Goal: Complete application form: Complete application form

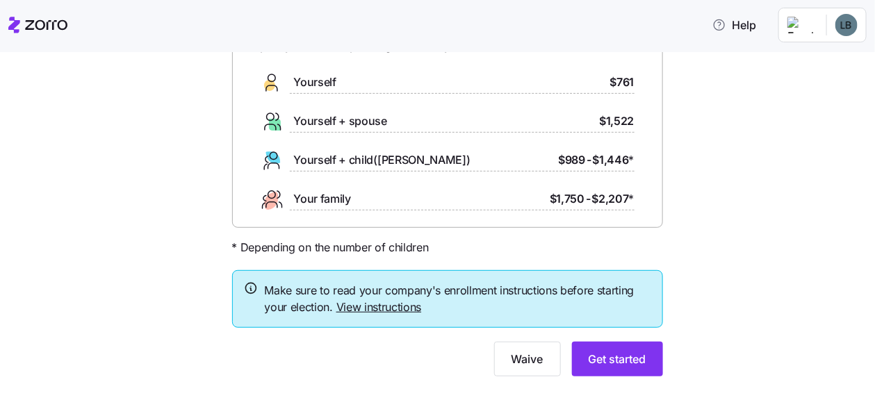
scroll to position [126, 0]
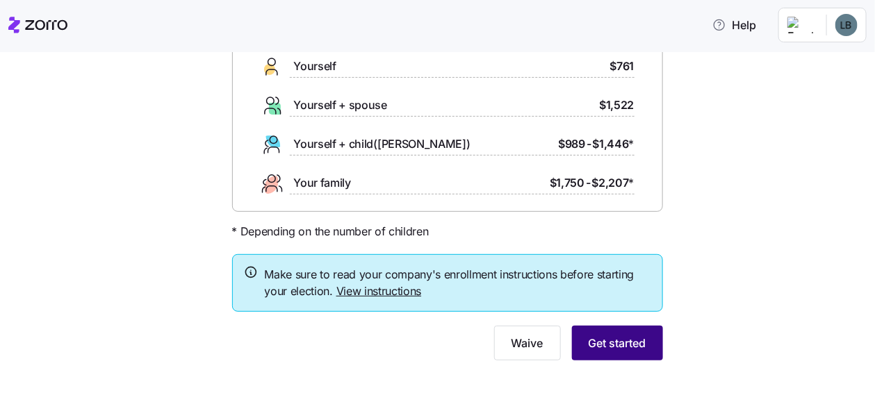
click at [617, 335] on span "Get started" at bounding box center [618, 343] width 58 height 17
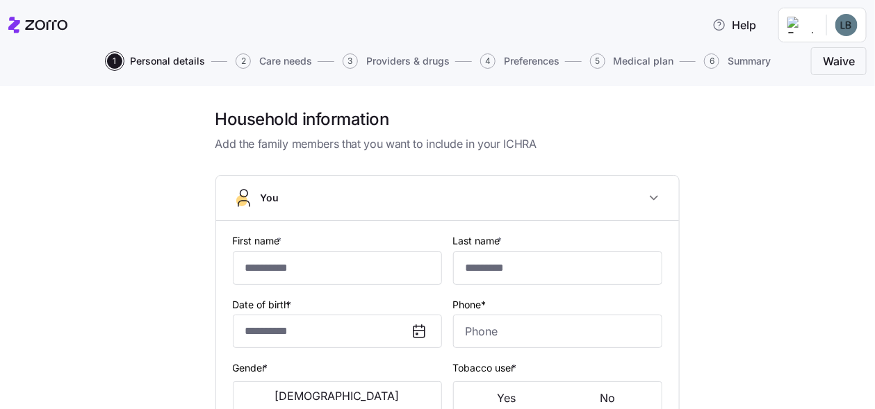
type input "****"
type input "*********"
type input "ldflesher3367@yahoo.com"
type input "**********"
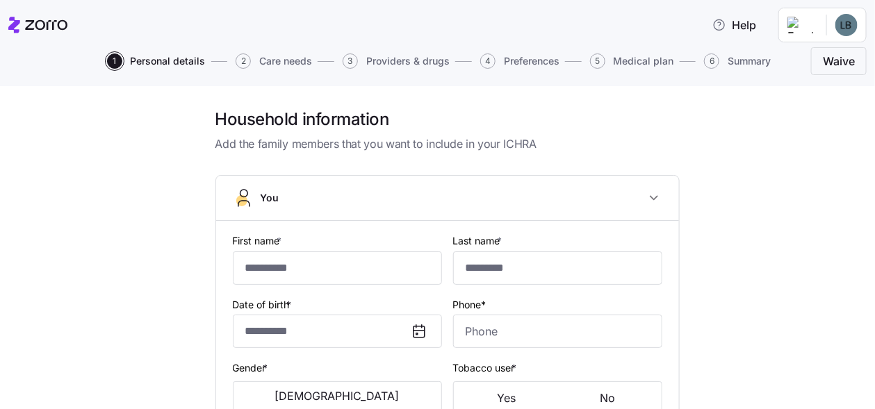
checkbox input "true"
type input "**********"
type input "(765) 749-9000"
type input "US citizen"
type input "Married"
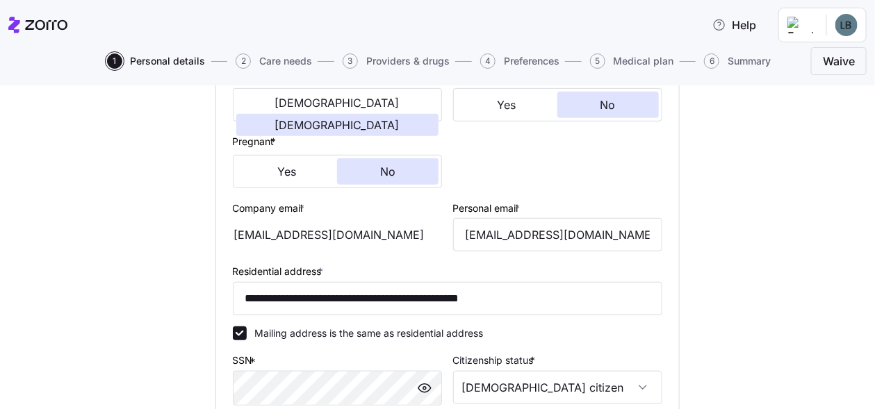
scroll to position [550, 0]
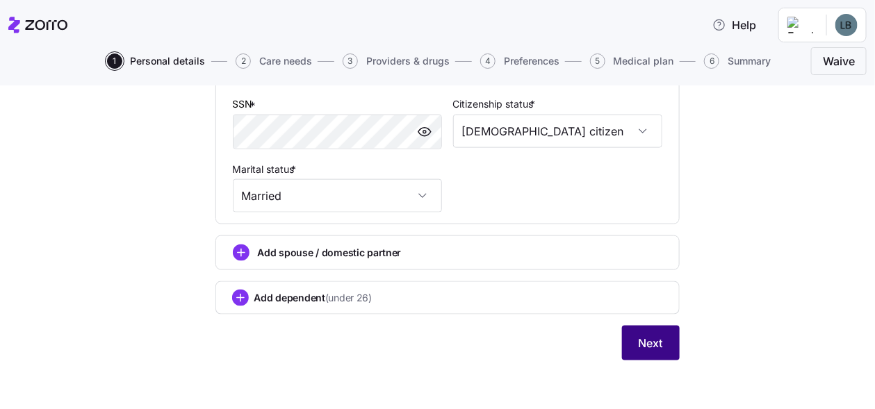
click at [641, 339] on span "Next" at bounding box center [651, 343] width 24 height 17
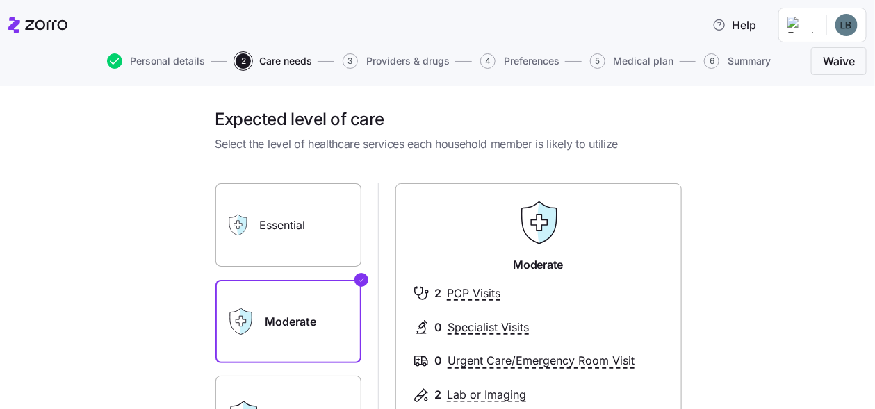
scroll to position [318, 0]
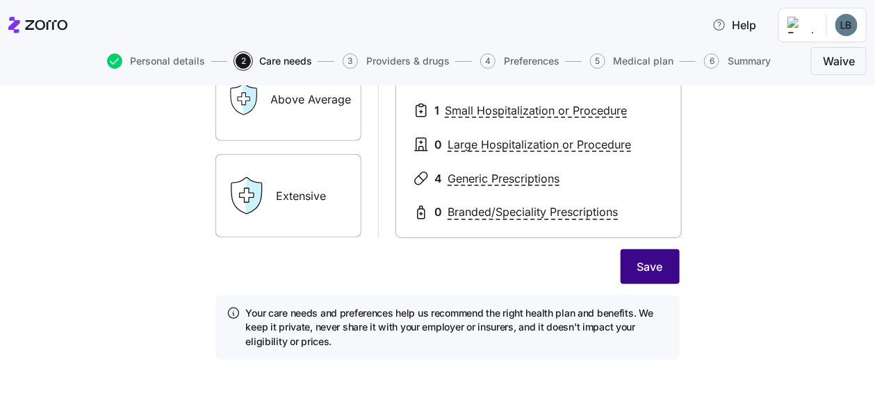
click at [627, 269] on button "Save" at bounding box center [650, 266] width 59 height 35
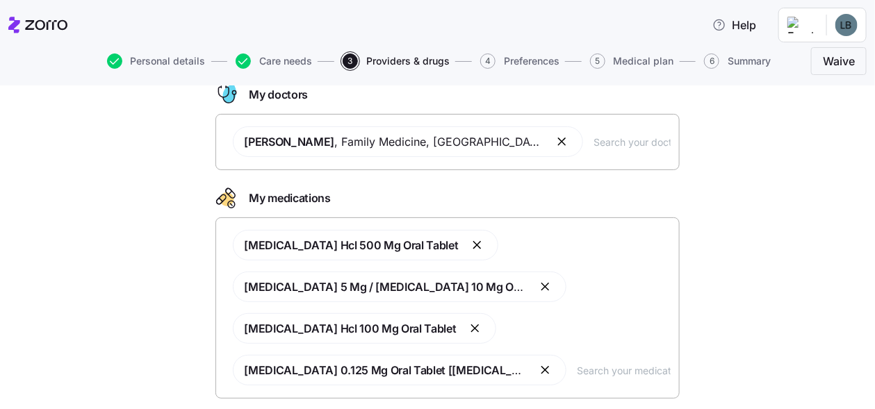
scroll to position [176, 0]
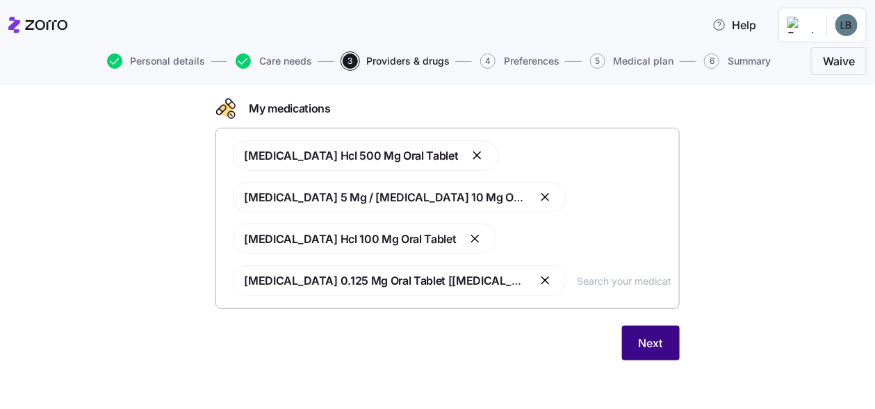
click at [642, 339] on span "Next" at bounding box center [651, 343] width 24 height 17
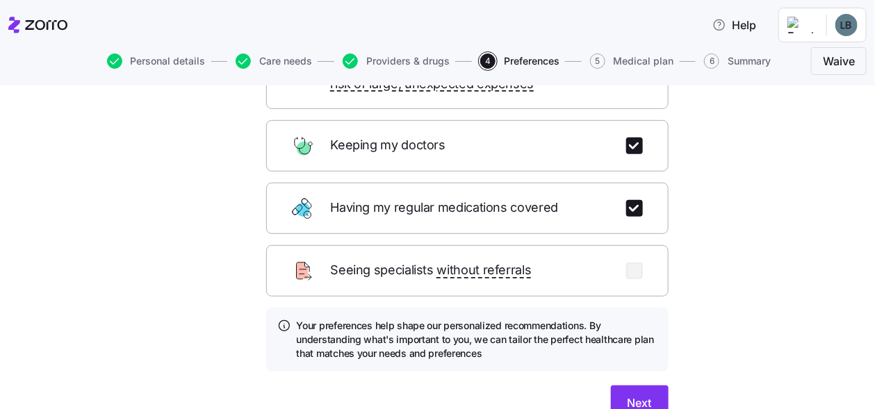
scroll to position [250, 0]
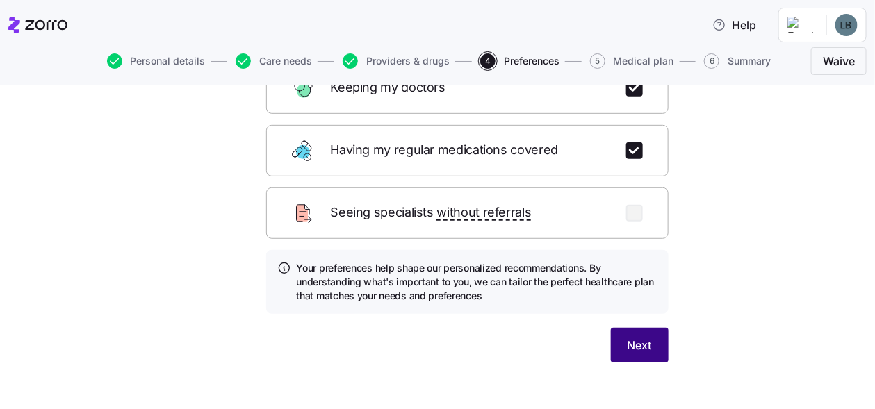
click at [656, 328] on button "Next" at bounding box center [640, 345] width 58 height 35
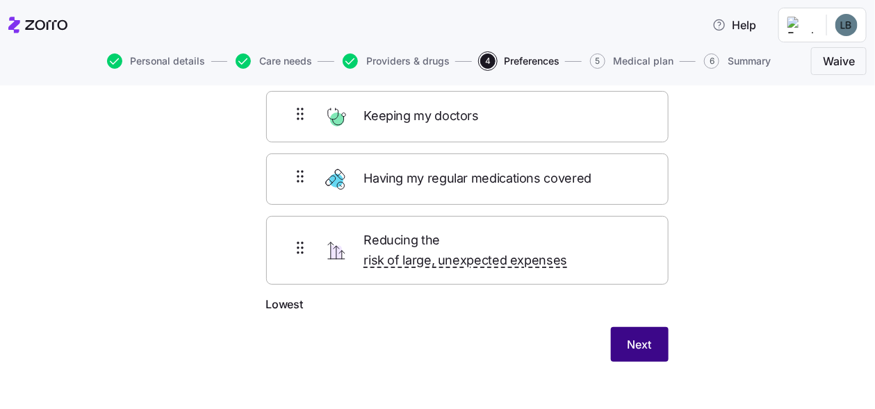
click at [655, 327] on button "Next" at bounding box center [640, 344] width 58 height 35
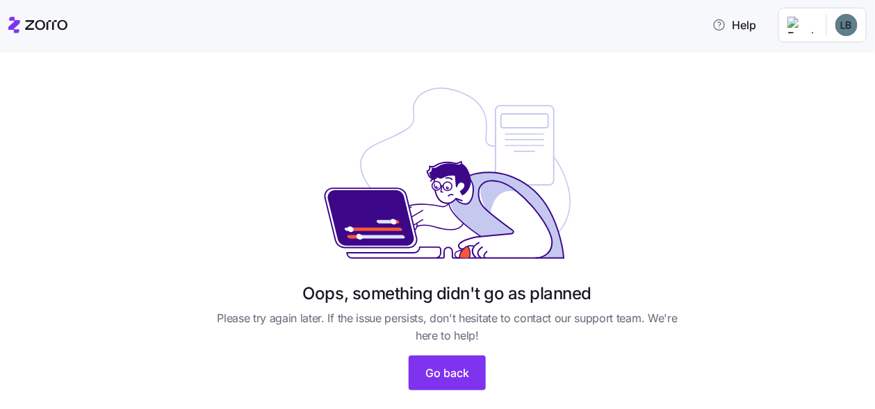
scroll to position [31, 0]
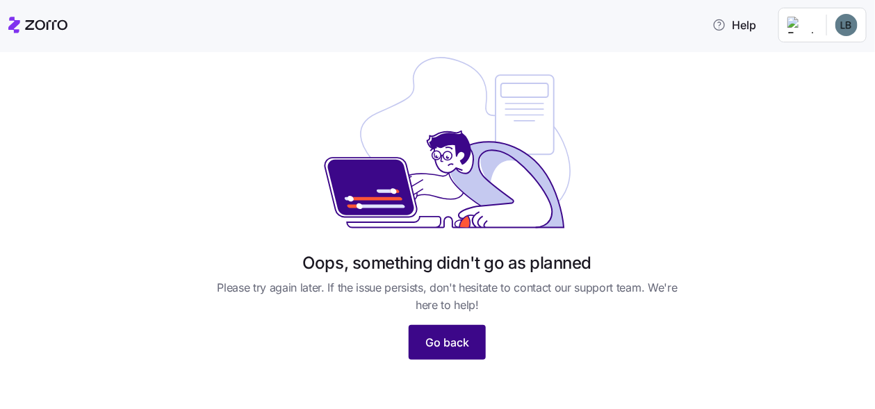
click at [468, 336] on button "Go back" at bounding box center [447, 342] width 77 height 35
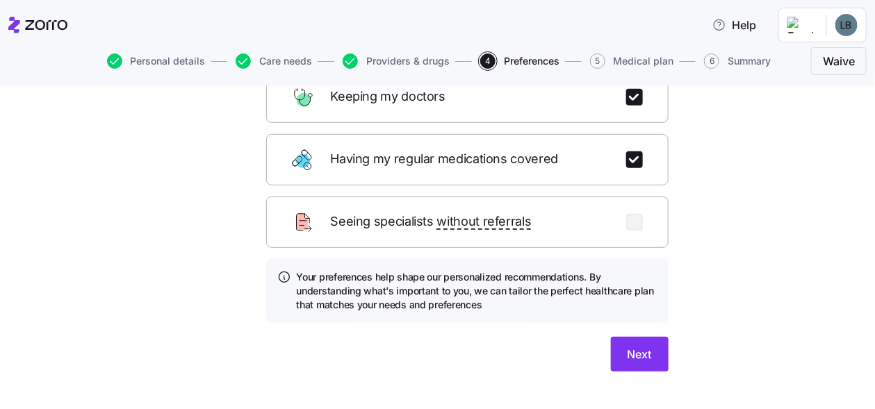
scroll to position [250, 0]
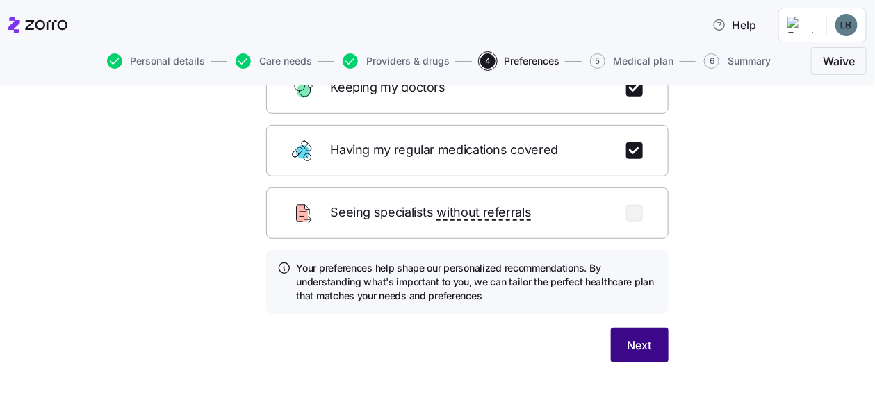
click at [649, 328] on button "Next" at bounding box center [640, 345] width 58 height 35
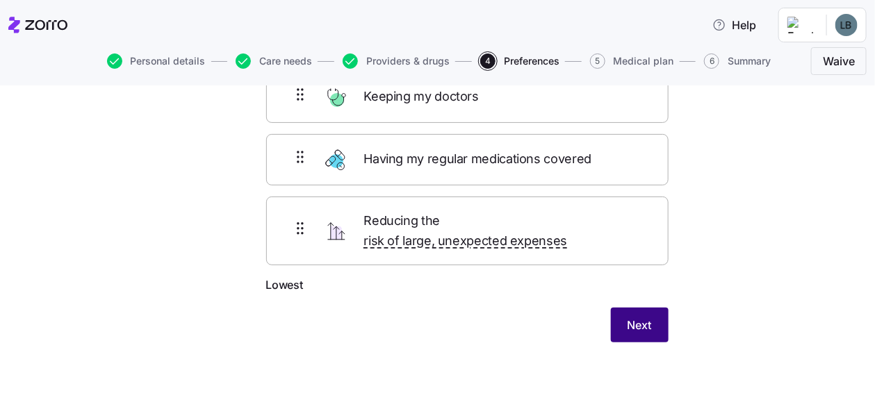
scroll to position [101, 0]
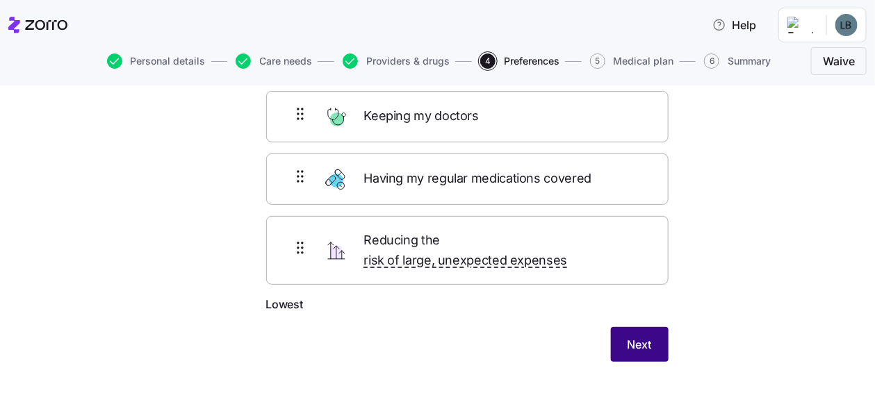
click at [649, 327] on button "Next" at bounding box center [640, 344] width 58 height 35
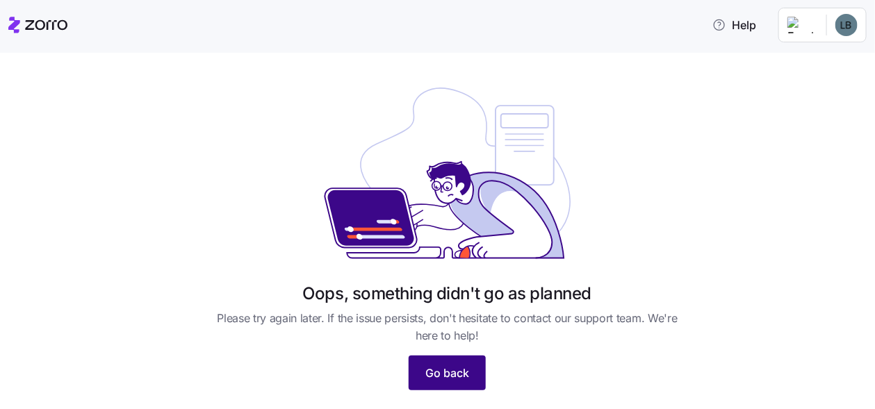
click at [464, 377] on span "Go back" at bounding box center [447, 373] width 44 height 17
